Goal: Information Seeking & Learning: Learn about a topic

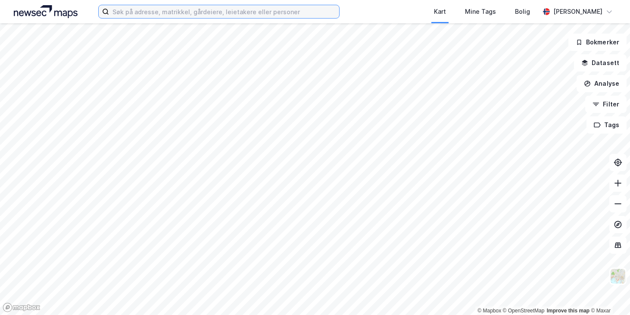
click at [119, 6] on input at bounding box center [224, 11] width 230 height 13
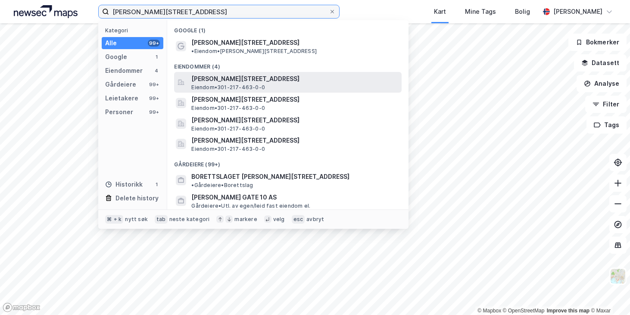
type input "[PERSON_NAME][STREET_ADDRESS]"
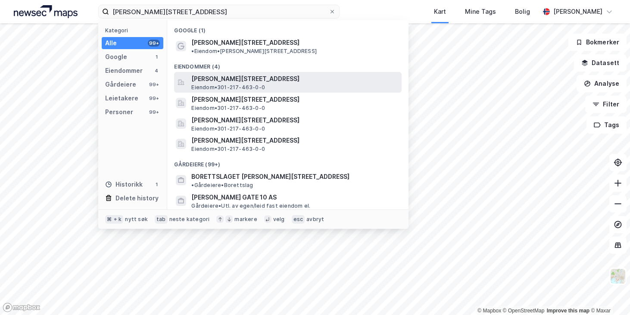
click at [207, 74] on span "[PERSON_NAME][STREET_ADDRESS]" at bounding box center [294, 79] width 207 height 10
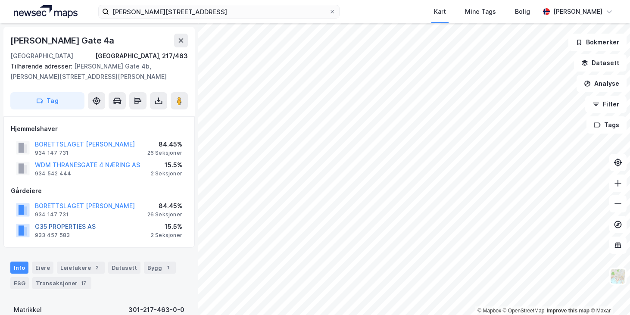
click at [0, 0] on button "G35 PROPERTIES AS" at bounding box center [0, 0] width 0 height 0
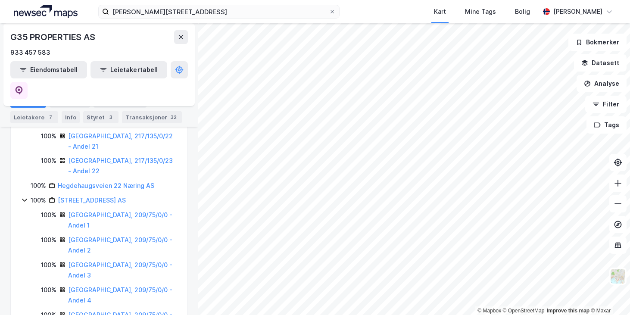
scroll to position [988, 0]
